Goal: Task Accomplishment & Management: Use online tool/utility

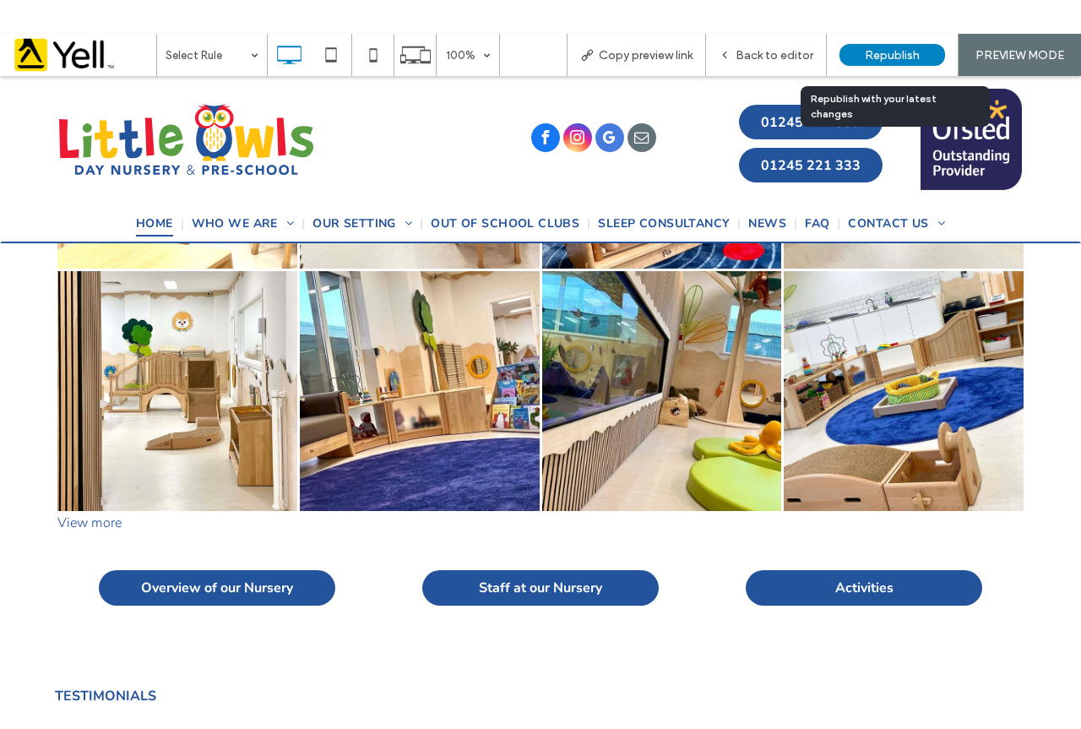
click at [890, 55] on span "Republish" at bounding box center [892, 55] width 55 height 14
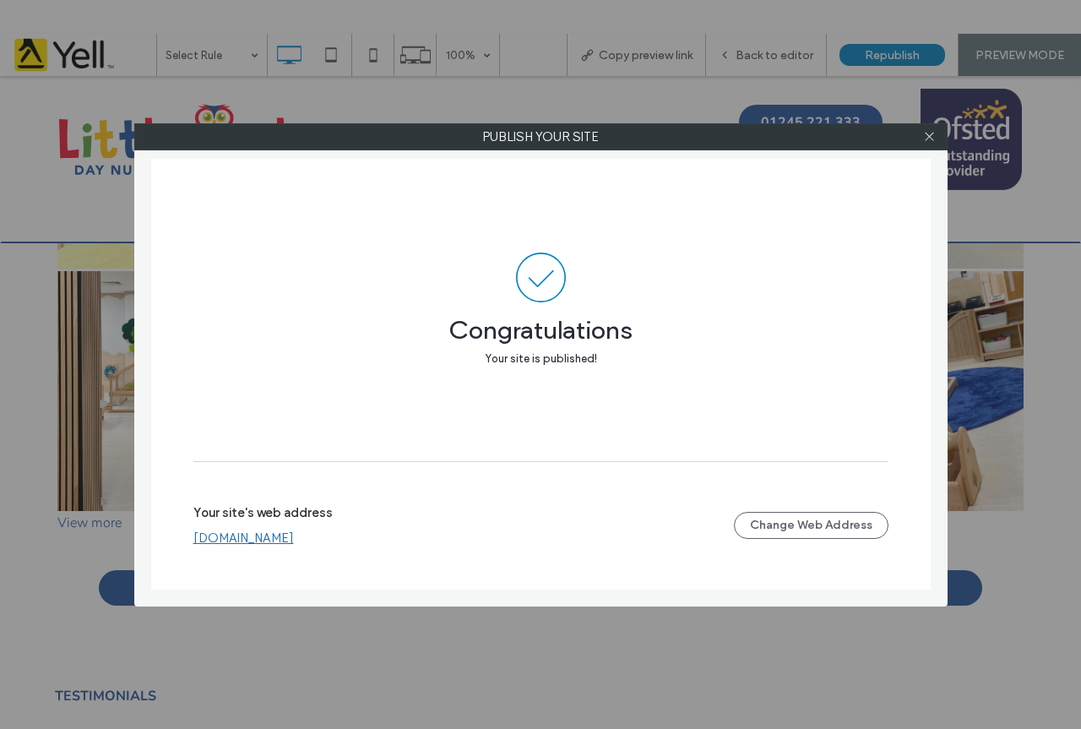
drag, startPoint x: 314, startPoint y: 541, endPoint x: 323, endPoint y: 541, distance: 8.5
click at [294, 541] on link "[DOMAIN_NAME]" at bounding box center [243, 537] width 101 height 15
click at [934, 139] on icon at bounding box center [929, 136] width 13 height 13
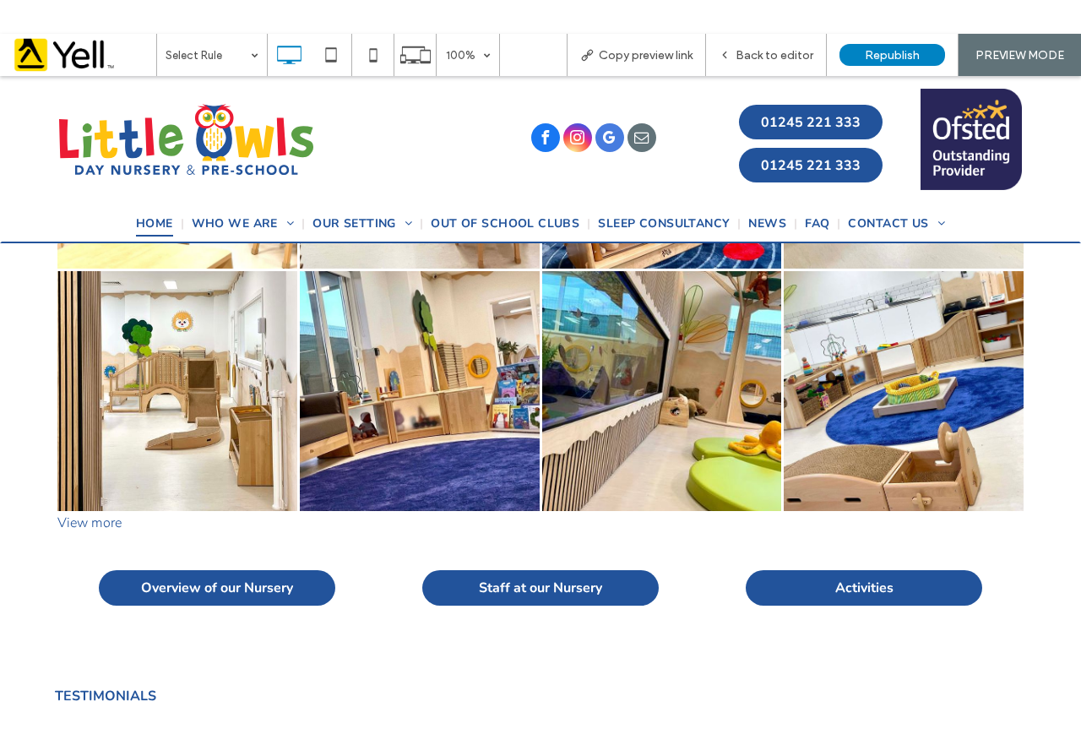
click at [800, 123] on span "01245 221 333" at bounding box center [811, 122] width 100 height 35
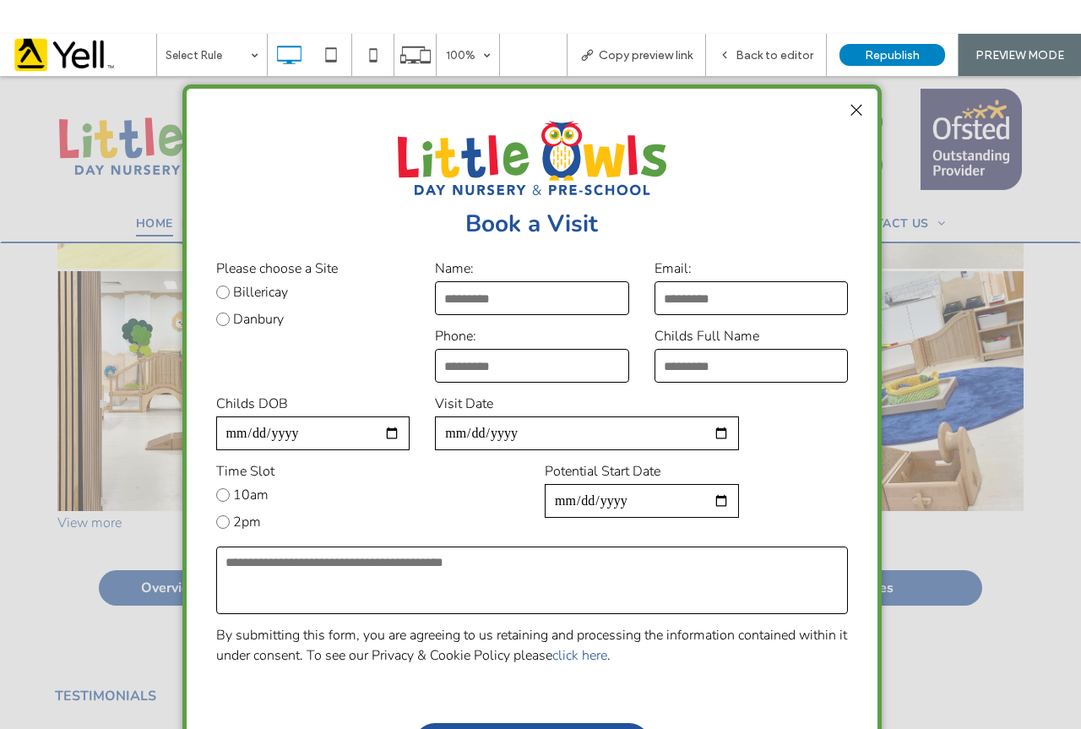
click at [859, 111] on div at bounding box center [856, 110] width 23 height 23
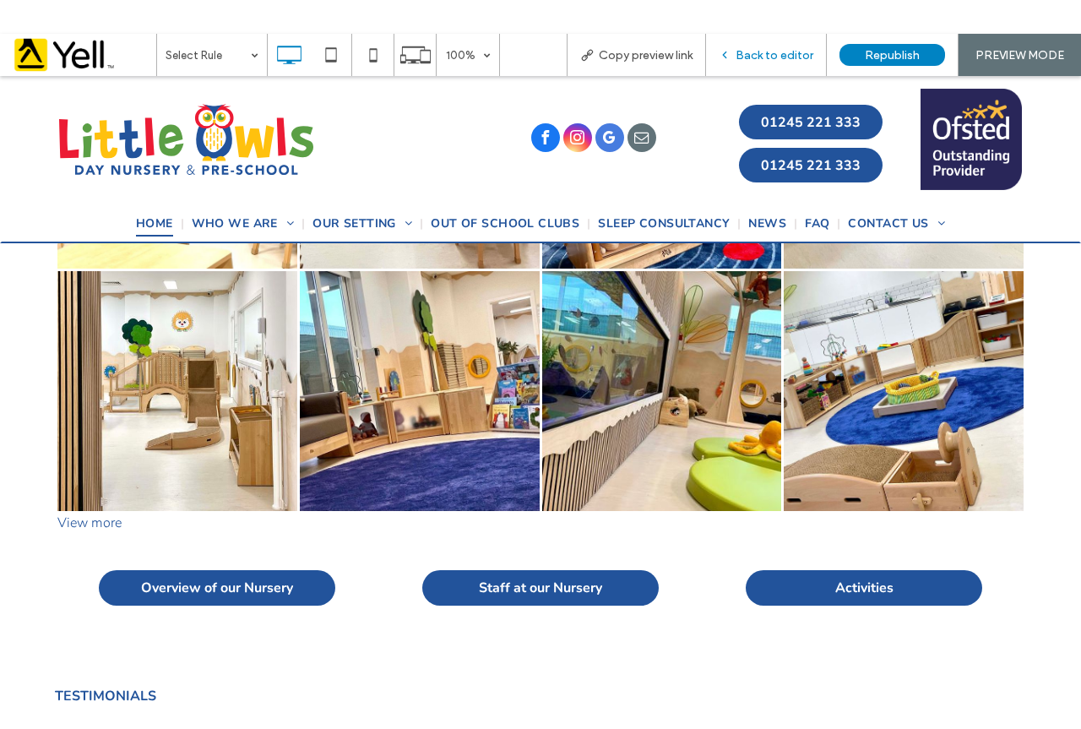
click at [780, 60] on span "Back to editor" at bounding box center [775, 55] width 78 height 14
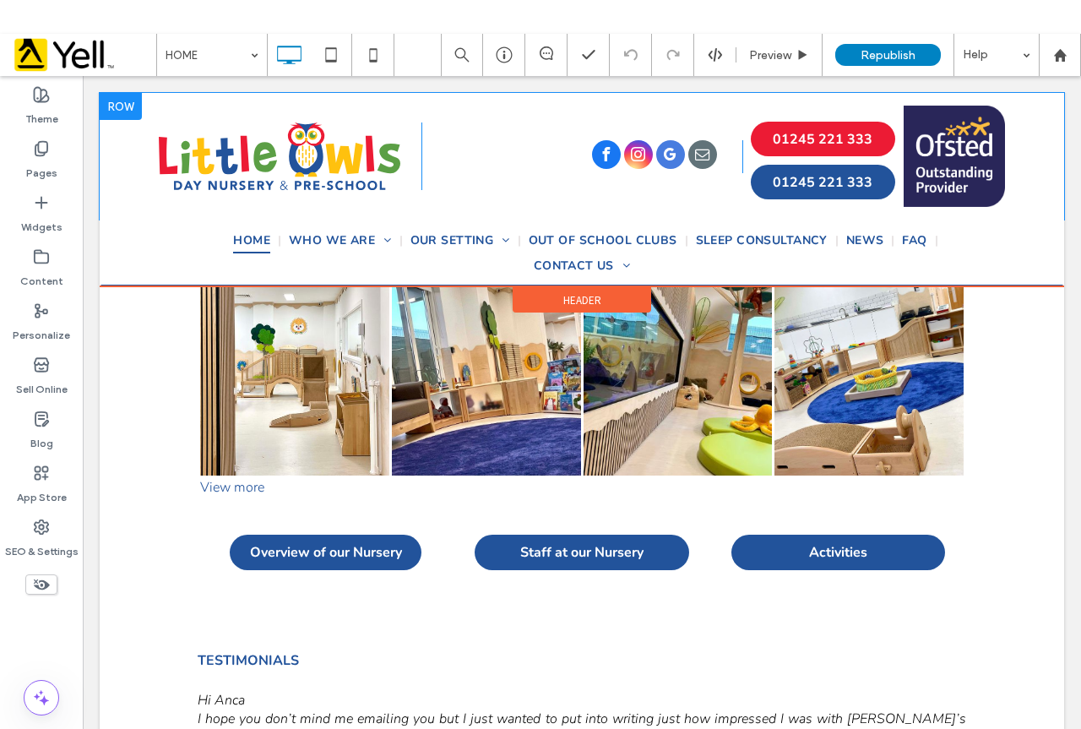
scroll to position [1335, 0]
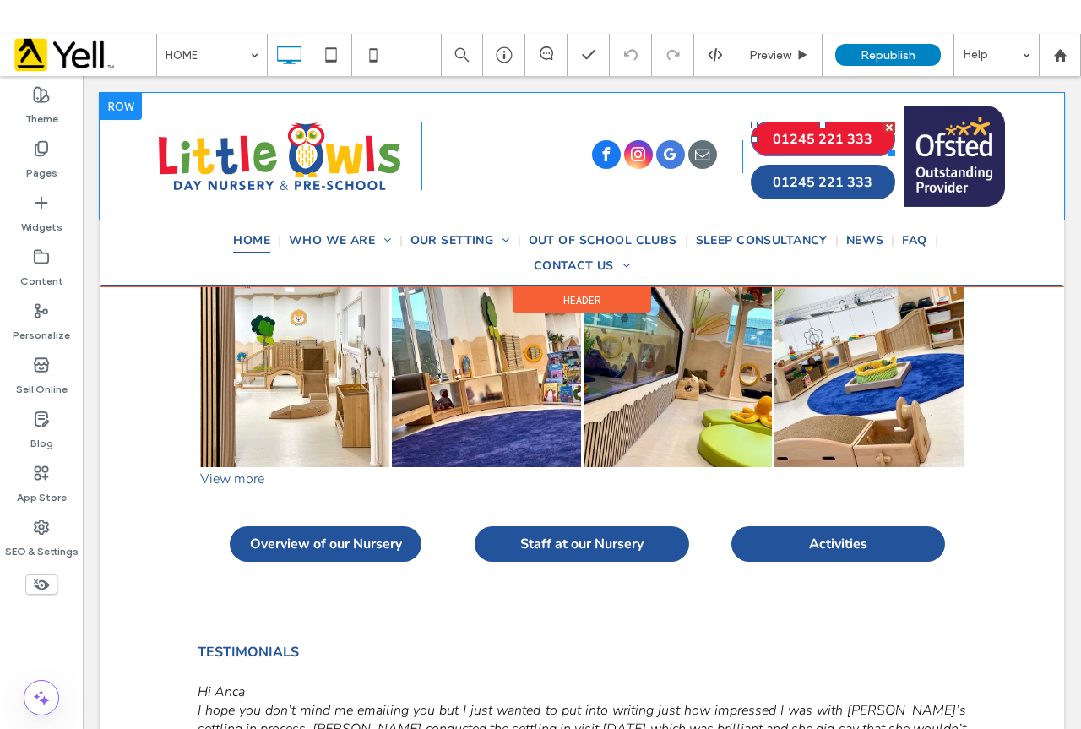
click at [809, 139] on span "01245 221 333" at bounding box center [823, 139] width 100 height 35
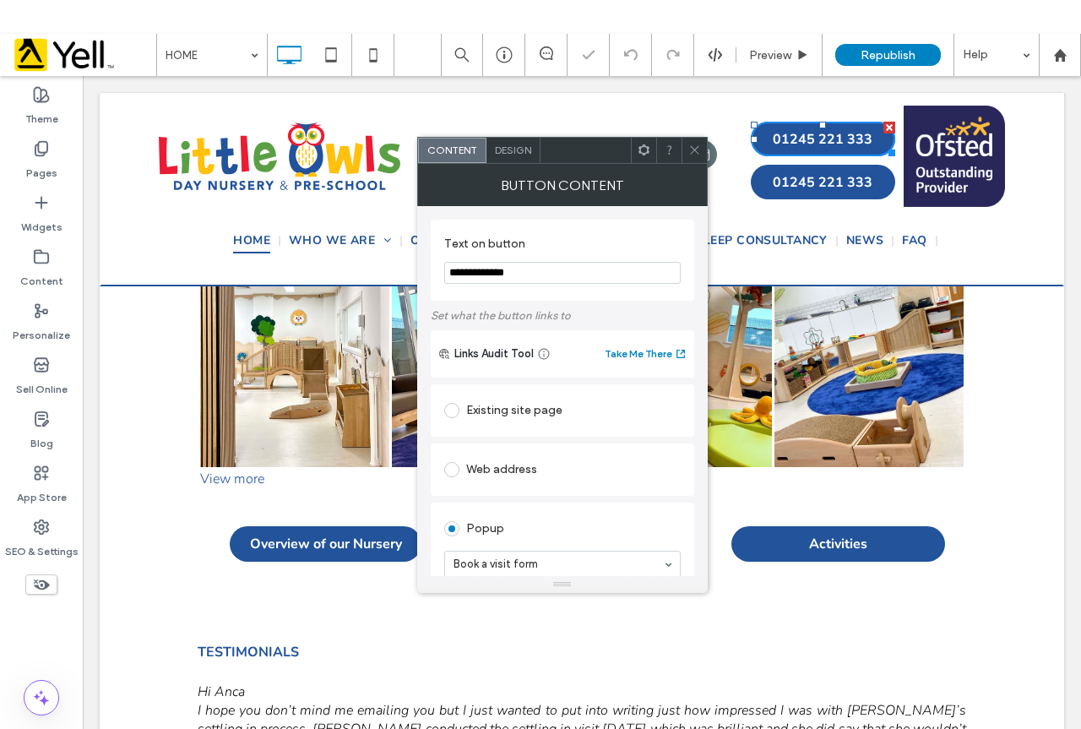
scroll to position [1360, 0]
drag, startPoint x: 629, startPoint y: 351, endPoint x: 395, endPoint y: 280, distance: 244.5
type input "**********"
drag, startPoint x: 691, startPoint y: 150, endPoint x: 827, endPoint y: 49, distance: 169.1
click at [690, 150] on icon at bounding box center [694, 150] width 13 height 13
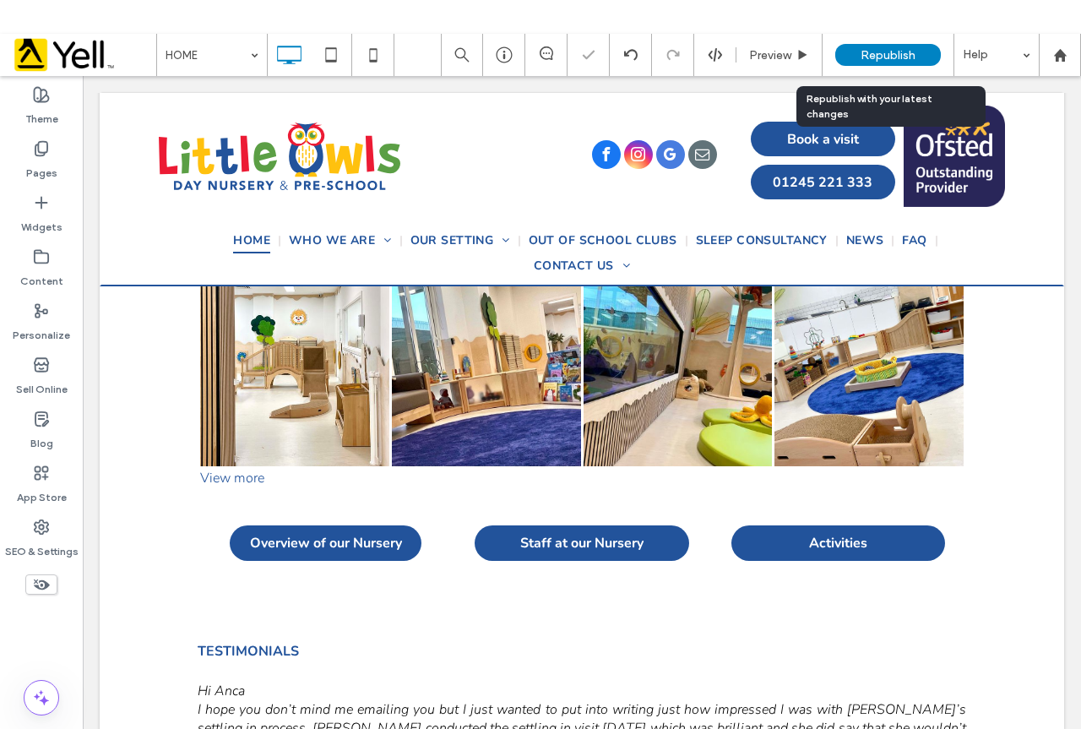
drag, startPoint x: 868, startPoint y: 56, endPoint x: 1041, endPoint y: 45, distance: 173.5
click at [872, 56] on span "Republish" at bounding box center [888, 55] width 55 height 14
